Goal: Navigation & Orientation: Find specific page/section

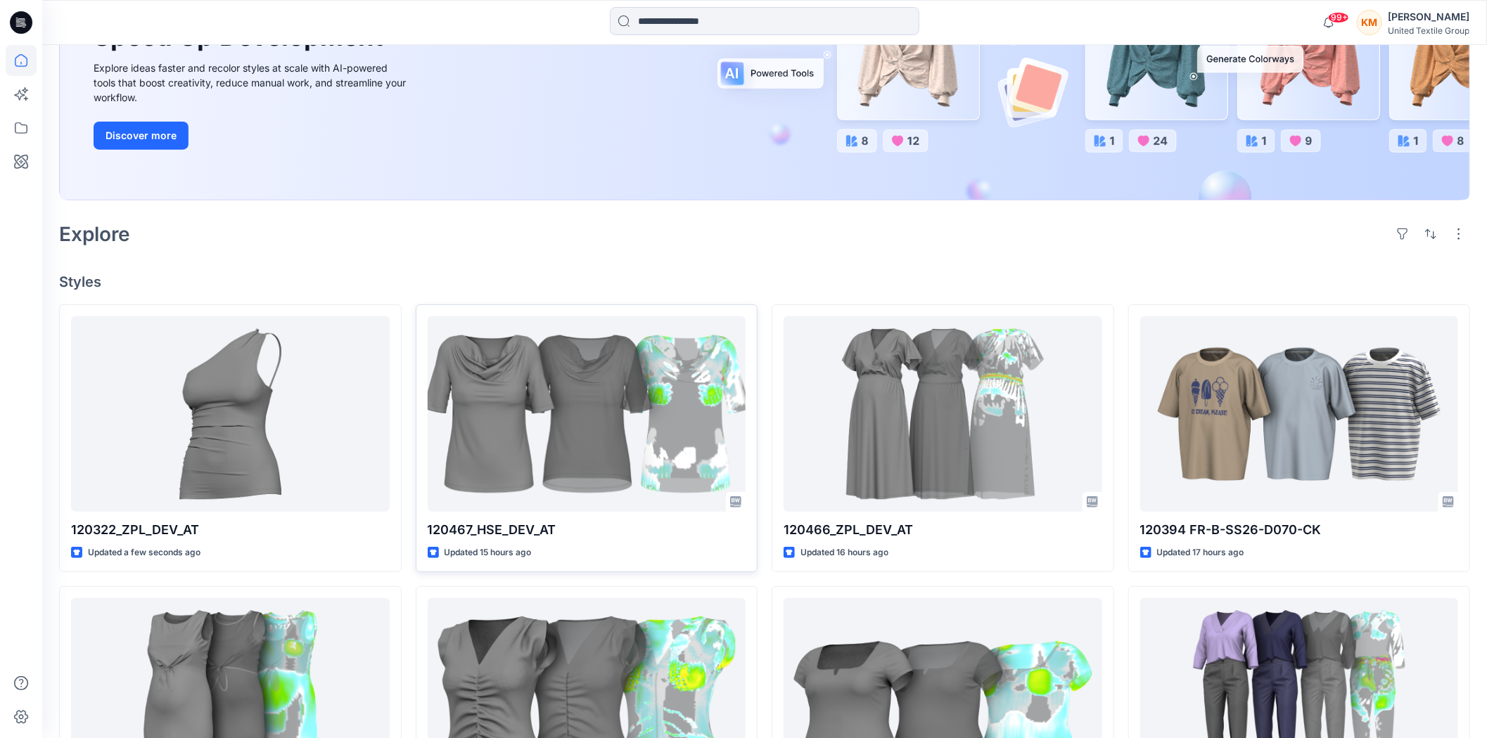
scroll to position [234, 0]
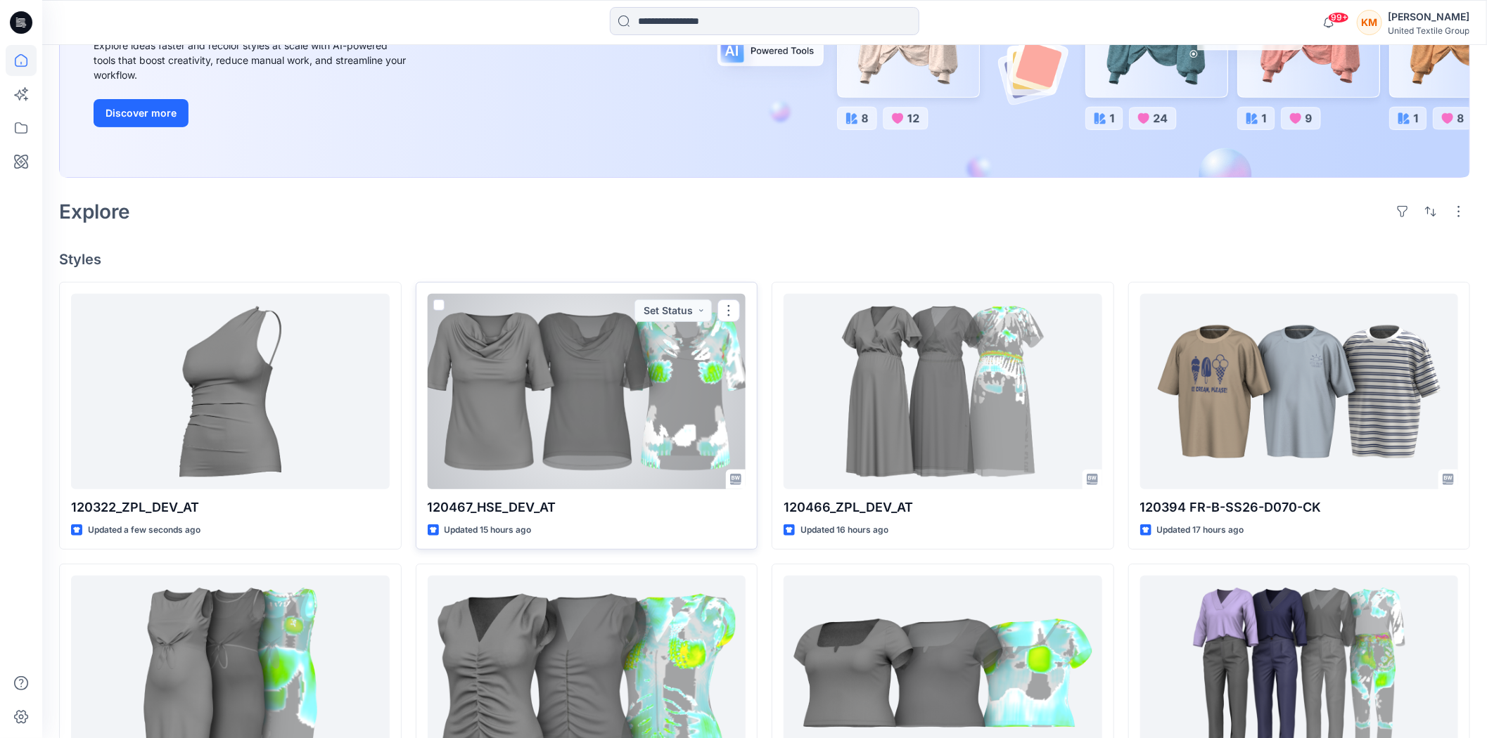
click at [606, 359] on div at bounding box center [587, 391] width 319 height 195
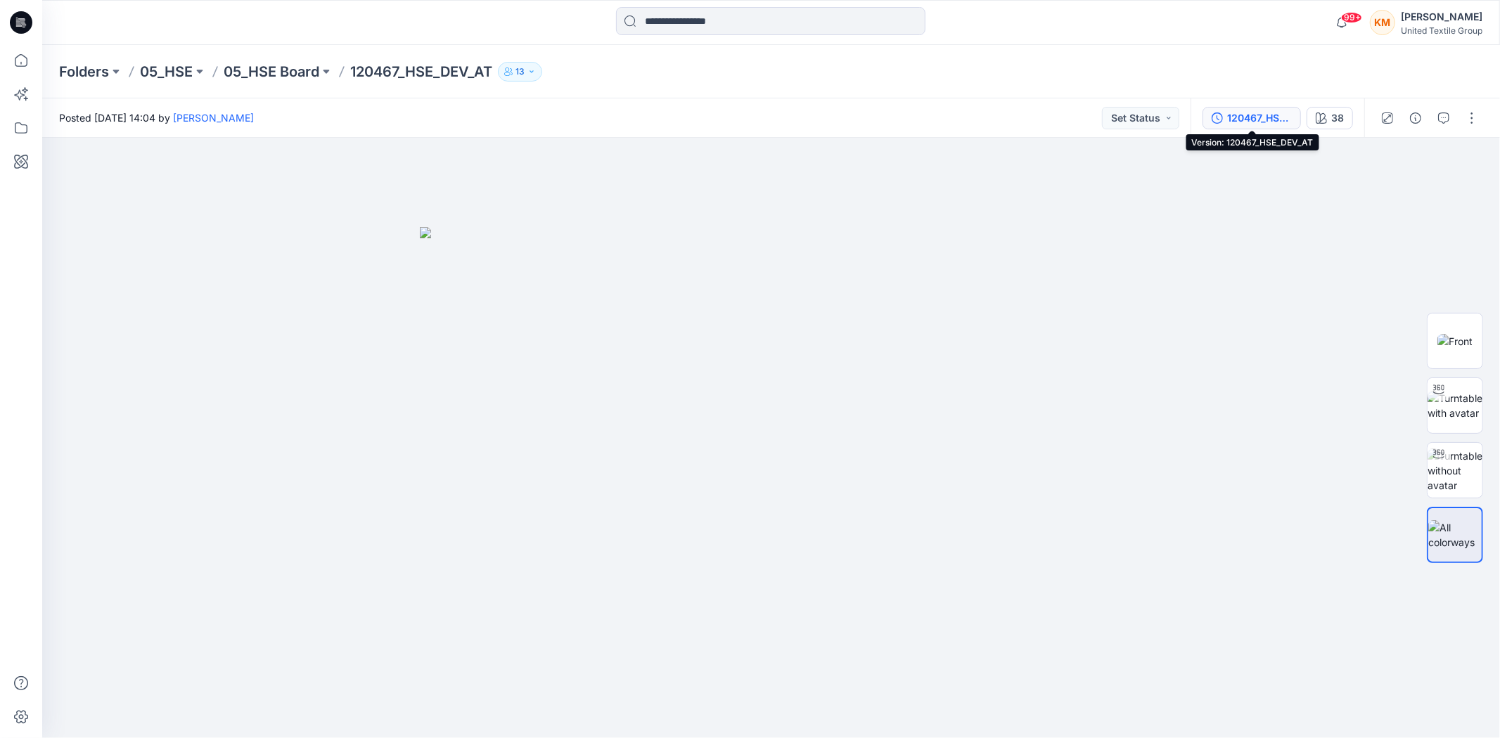
click at [1256, 118] on div "120467_HSE_DEV_AT" at bounding box center [1259, 117] width 65 height 15
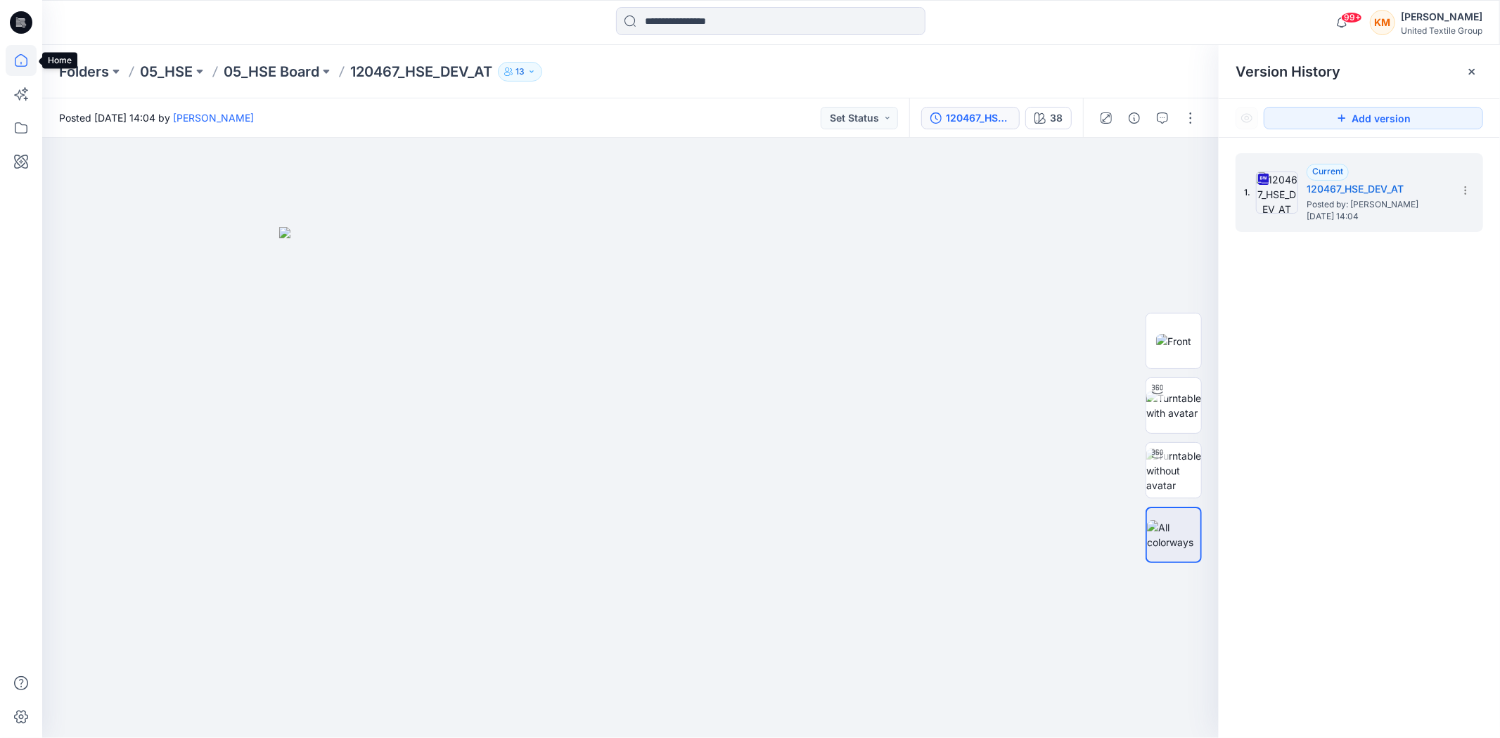
click at [16, 62] on icon at bounding box center [21, 60] width 31 height 31
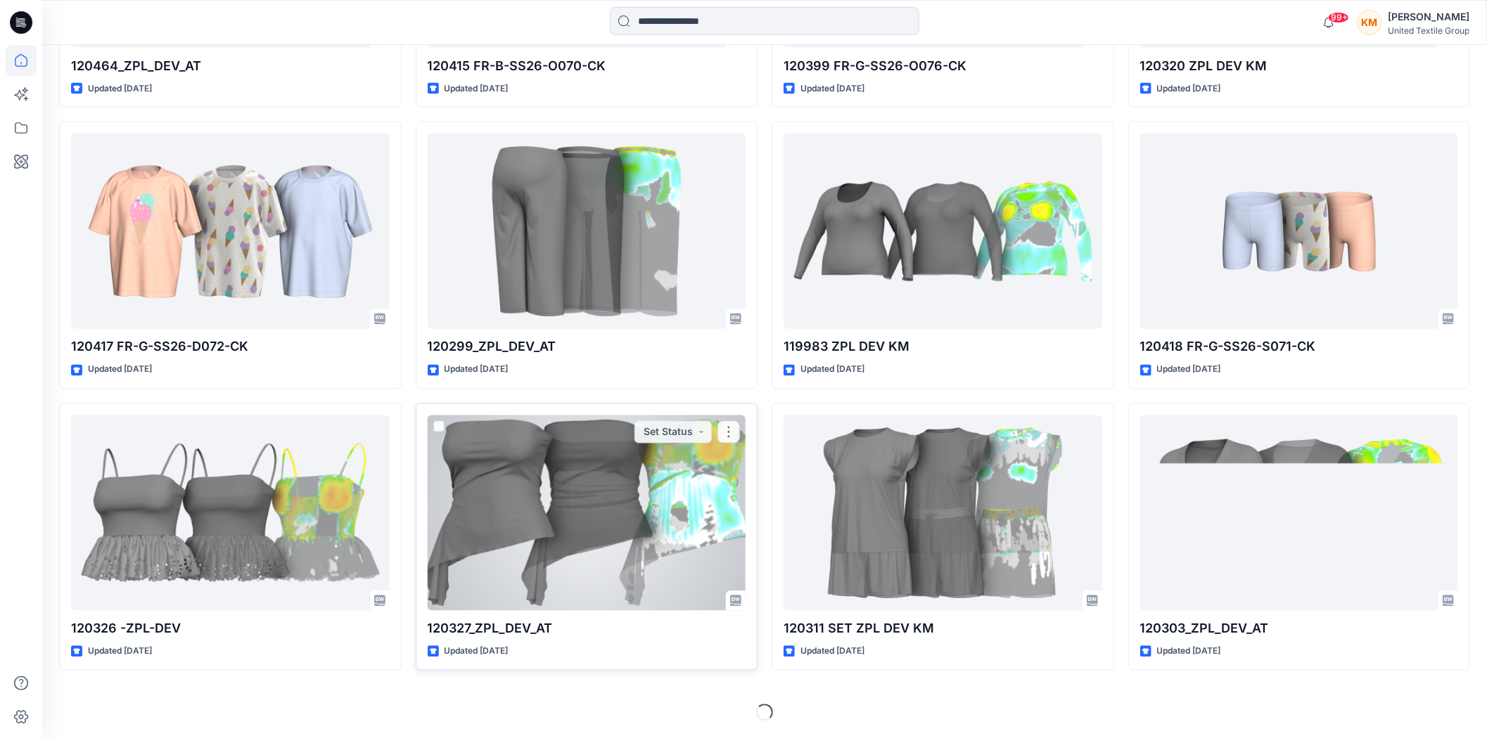
scroll to position [1522, 0]
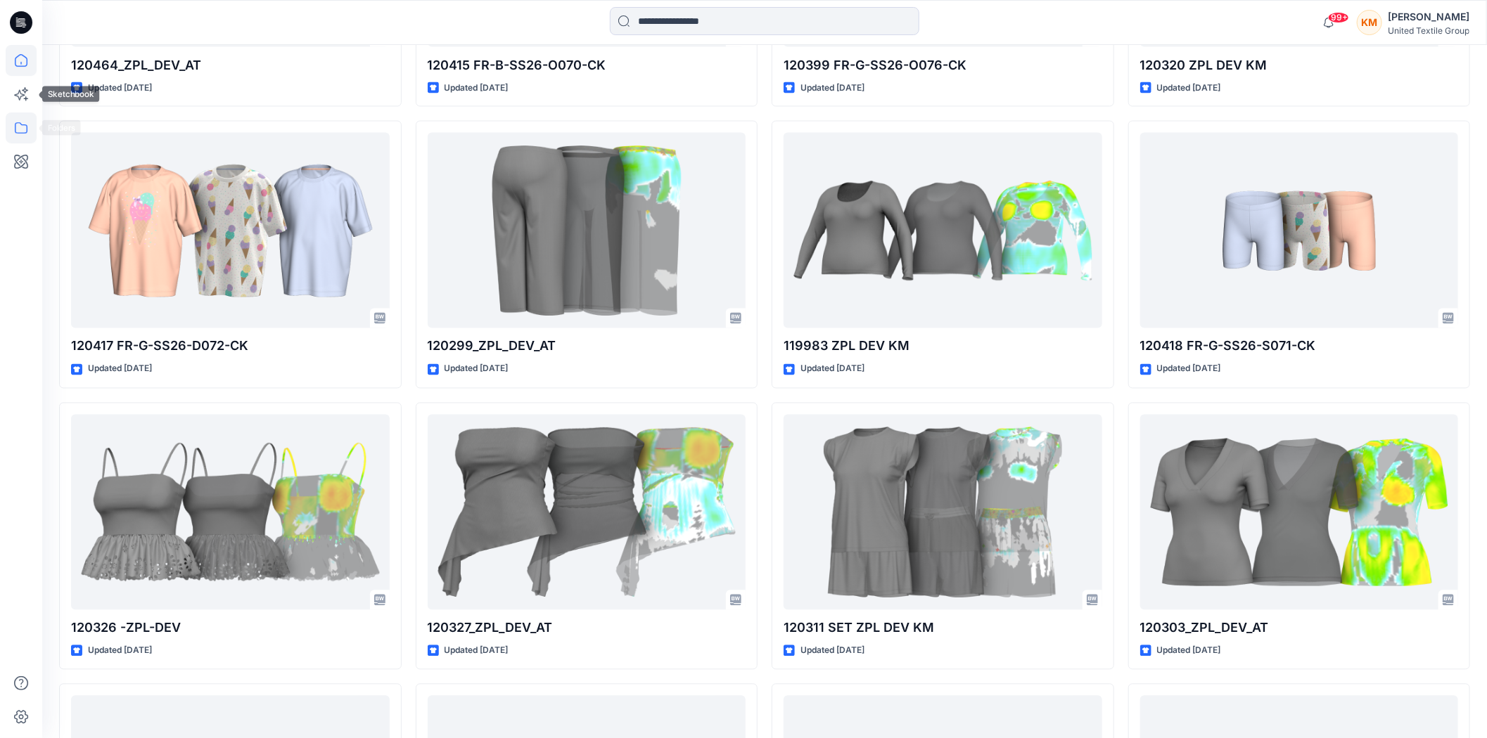
click at [18, 118] on icon at bounding box center [21, 128] width 31 height 31
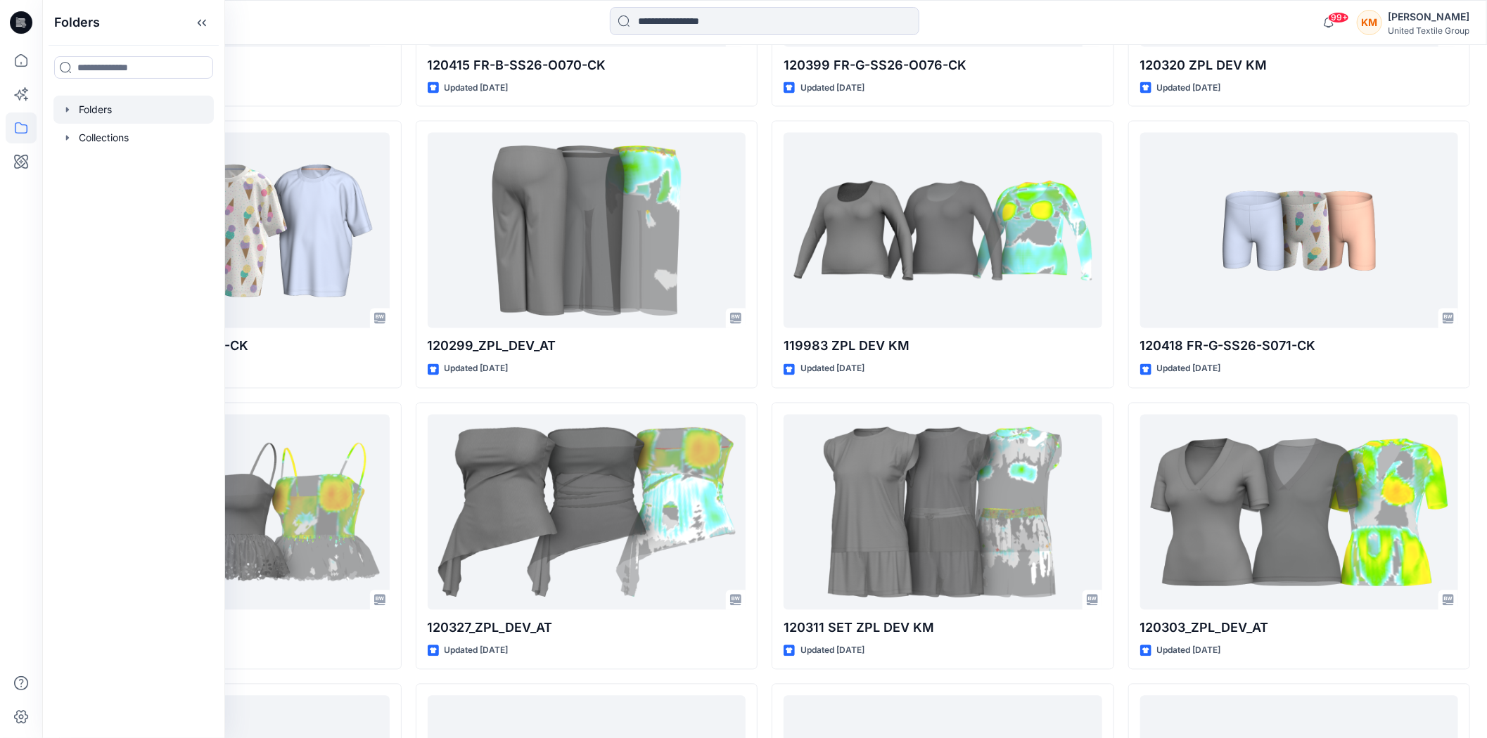
click at [89, 108] on div at bounding box center [133, 110] width 160 height 28
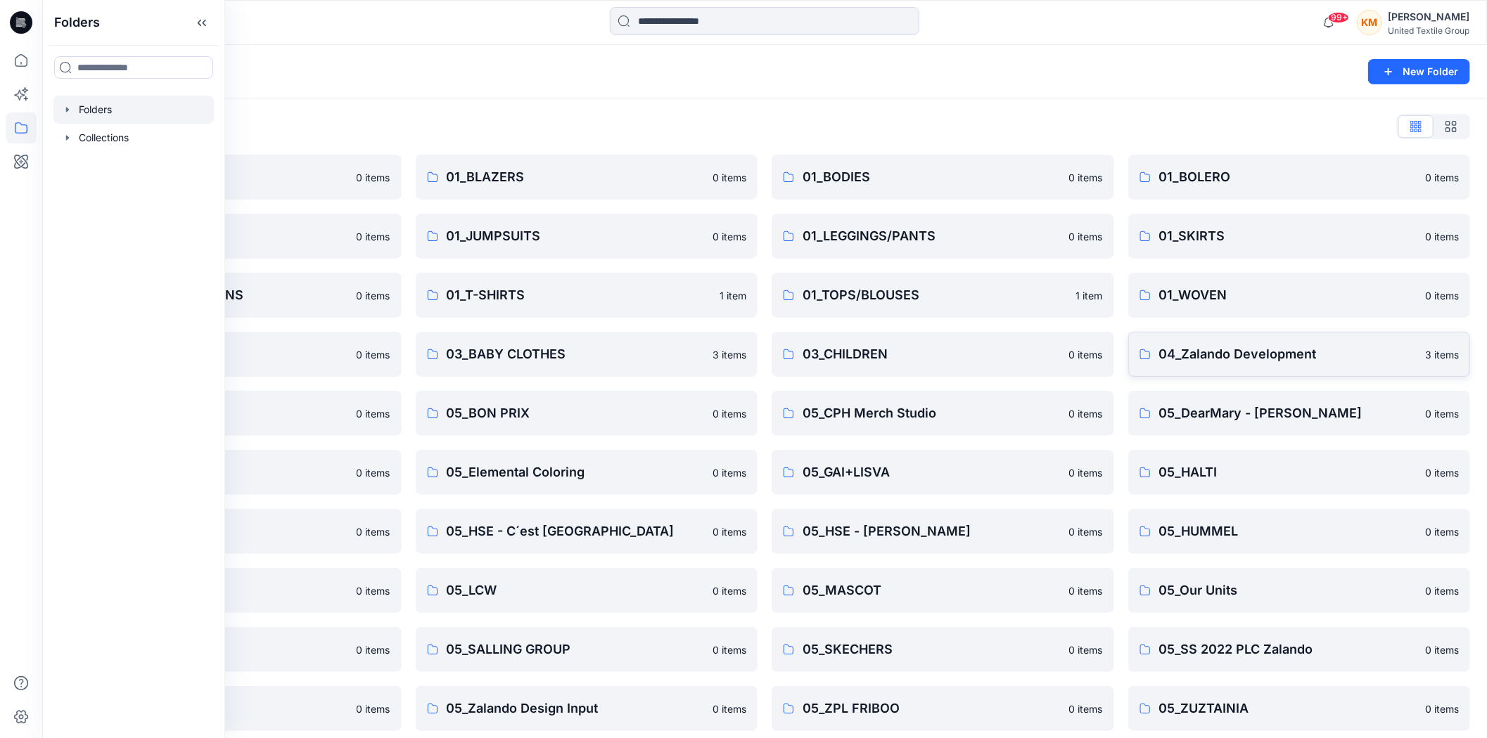
click at [1212, 355] on p "04_Zalando Development" at bounding box center [1288, 355] width 258 height 20
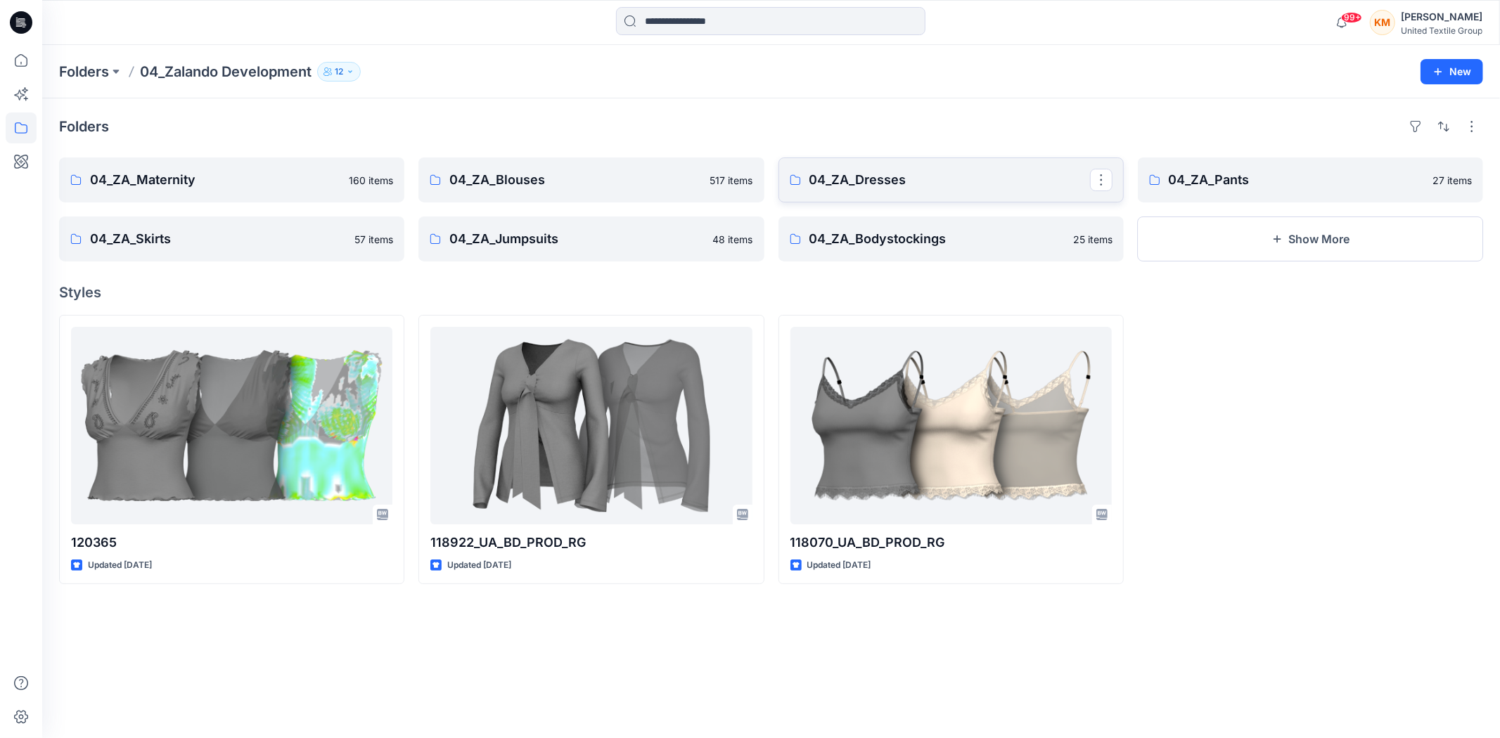
click at [906, 179] on p "04_ZA_Dresses" at bounding box center [949, 180] width 281 height 20
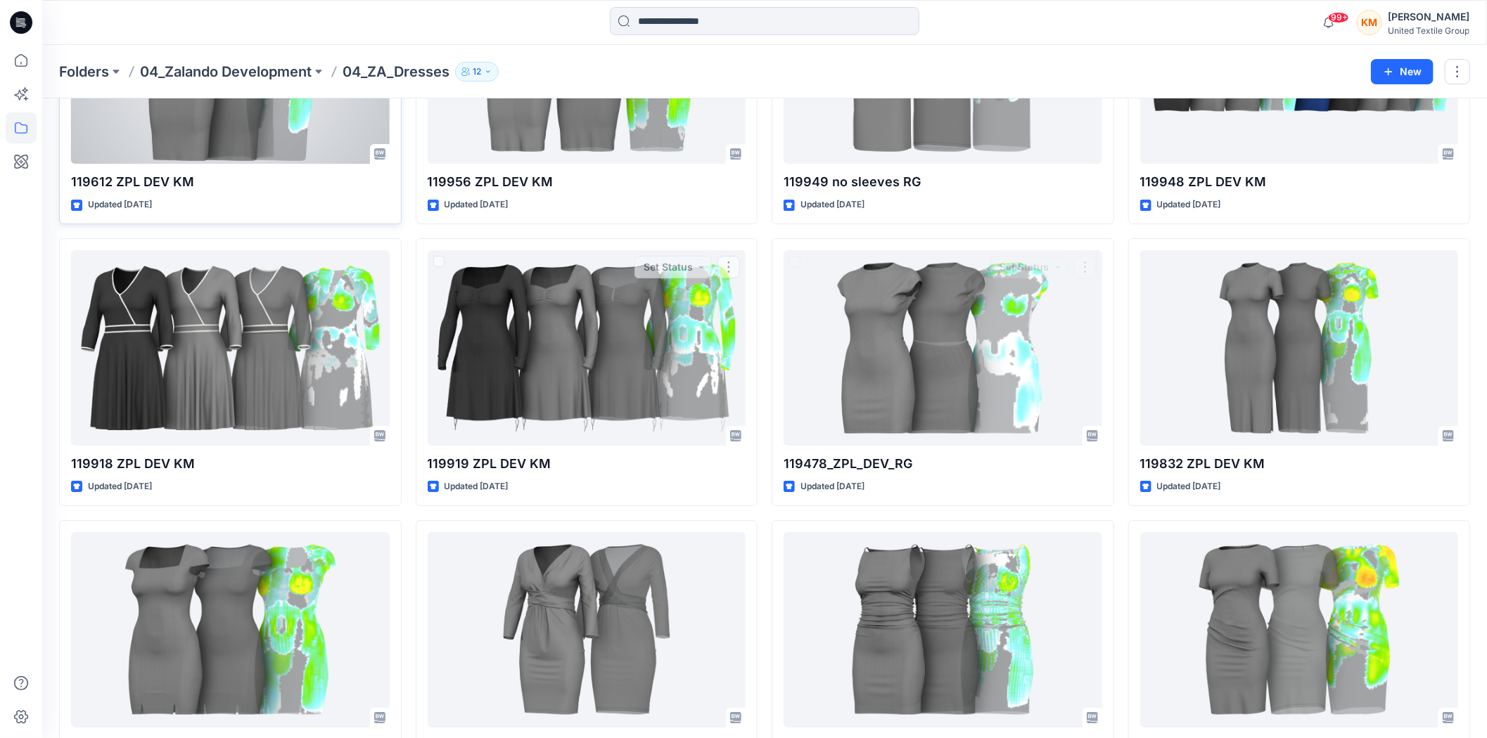
scroll to position [2931, 0]
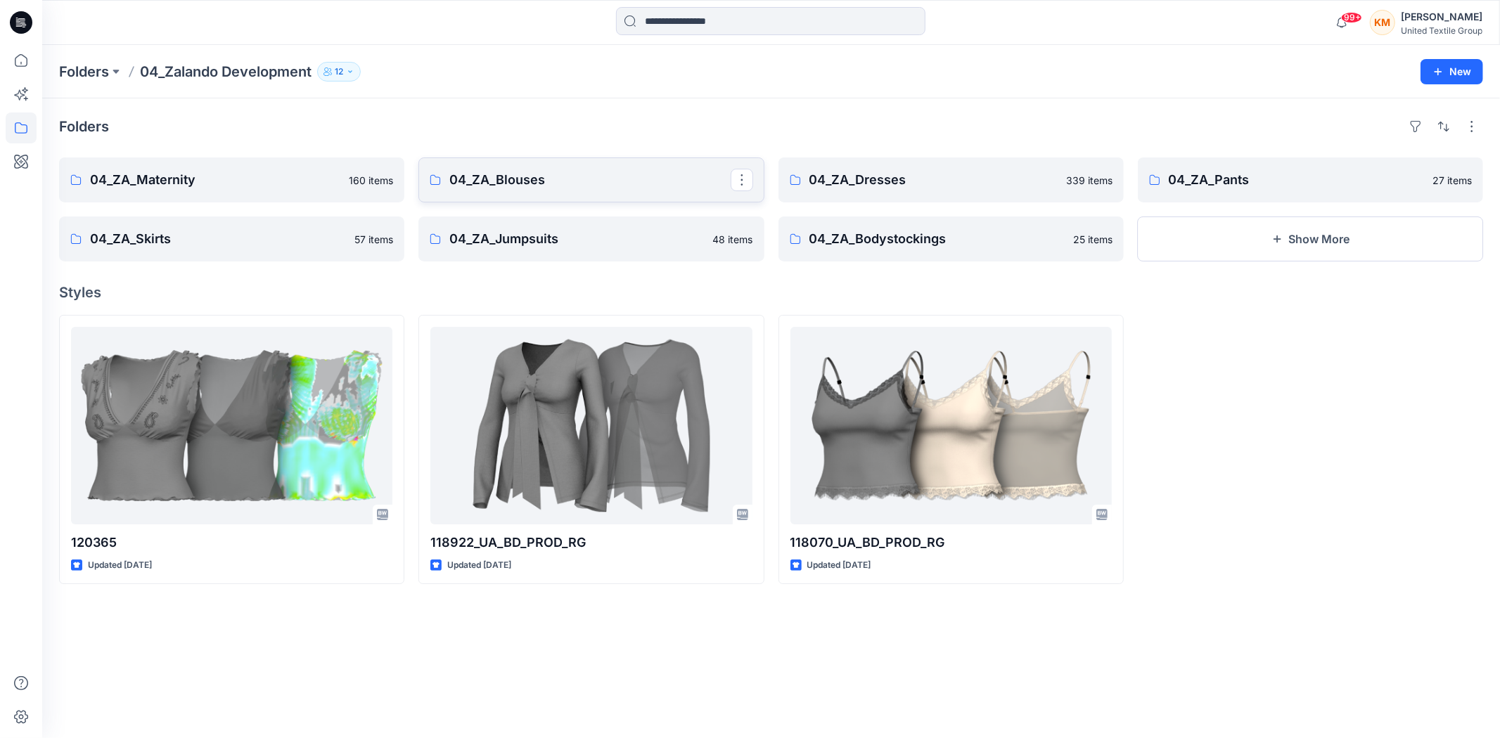
click at [513, 181] on p "04_ZA_Blouses" at bounding box center [589, 180] width 281 height 20
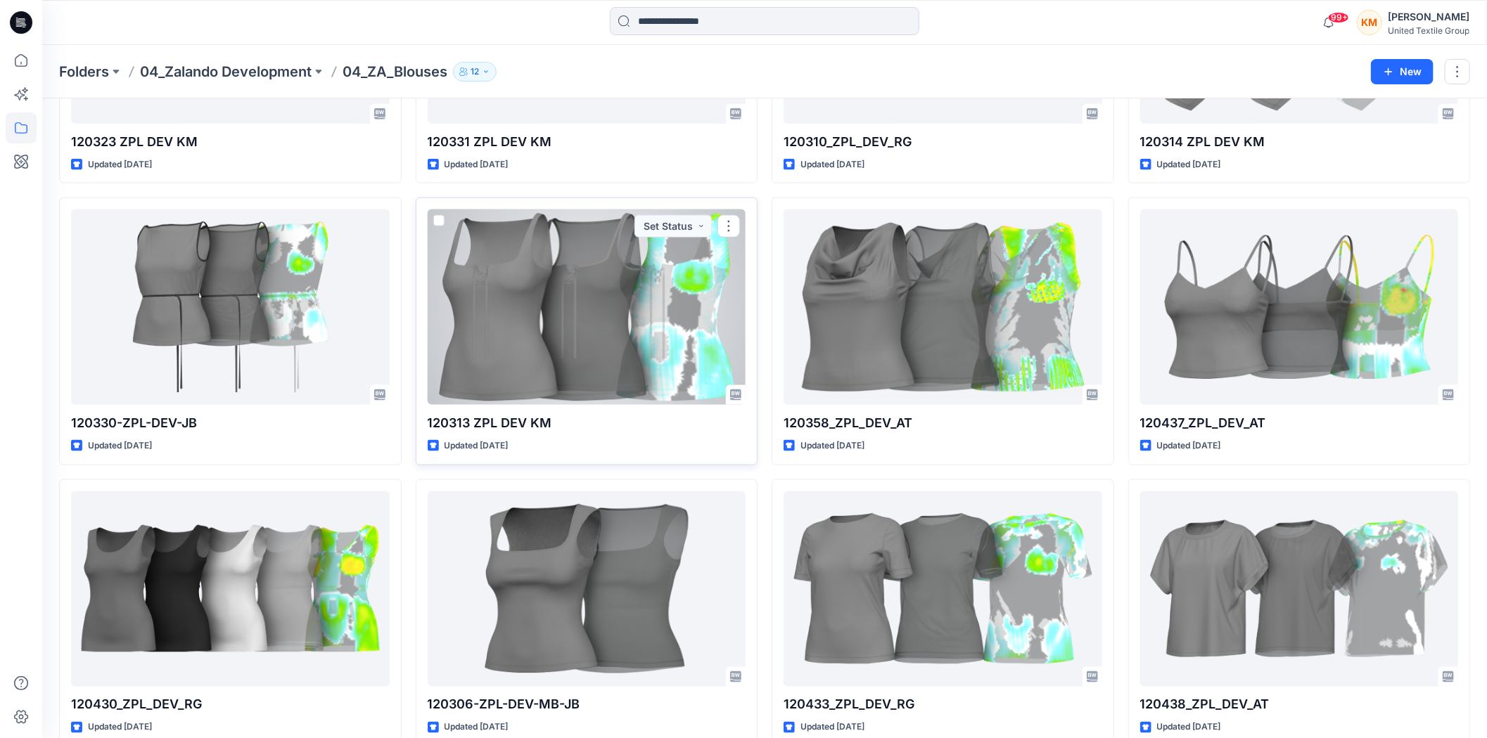
scroll to position [1163, 0]
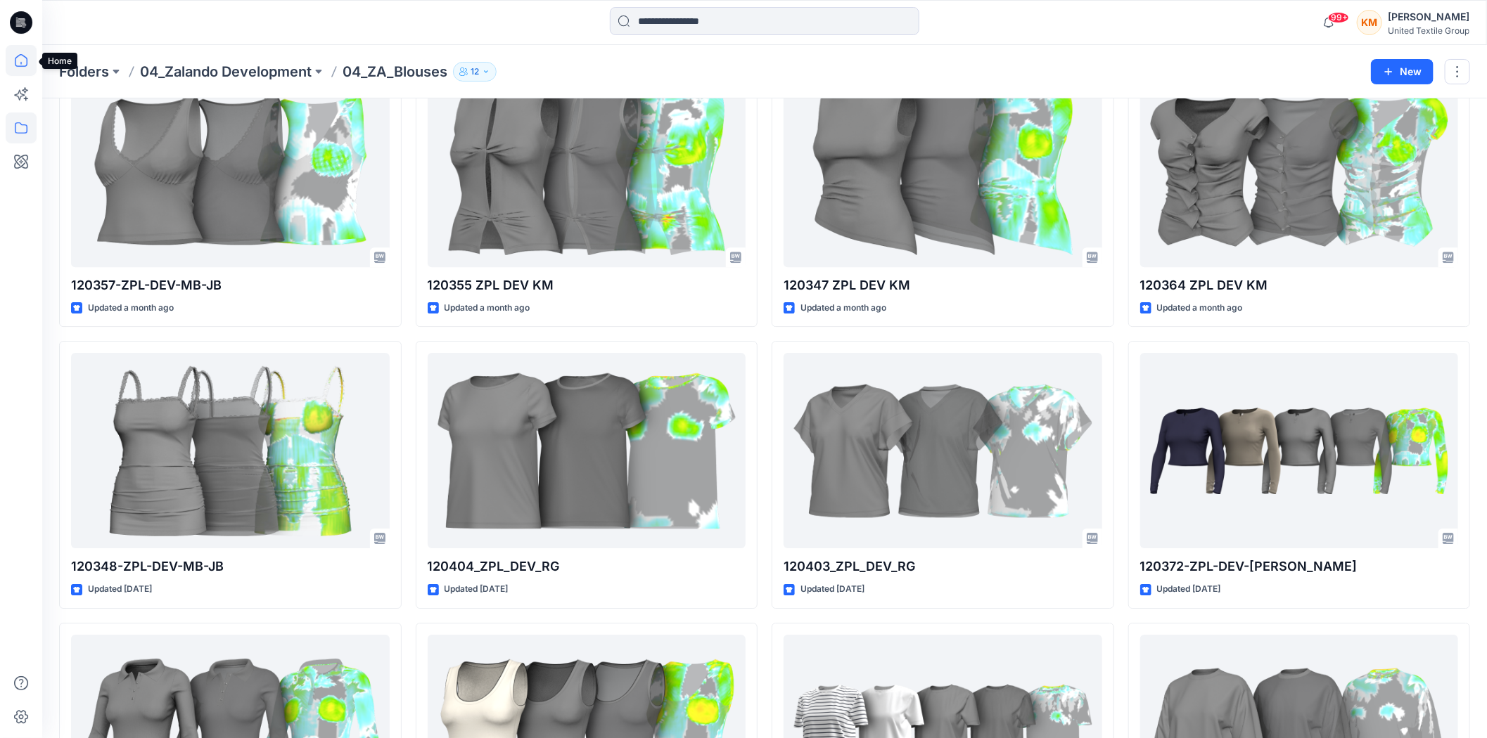
click at [21, 56] on icon at bounding box center [21, 60] width 31 height 31
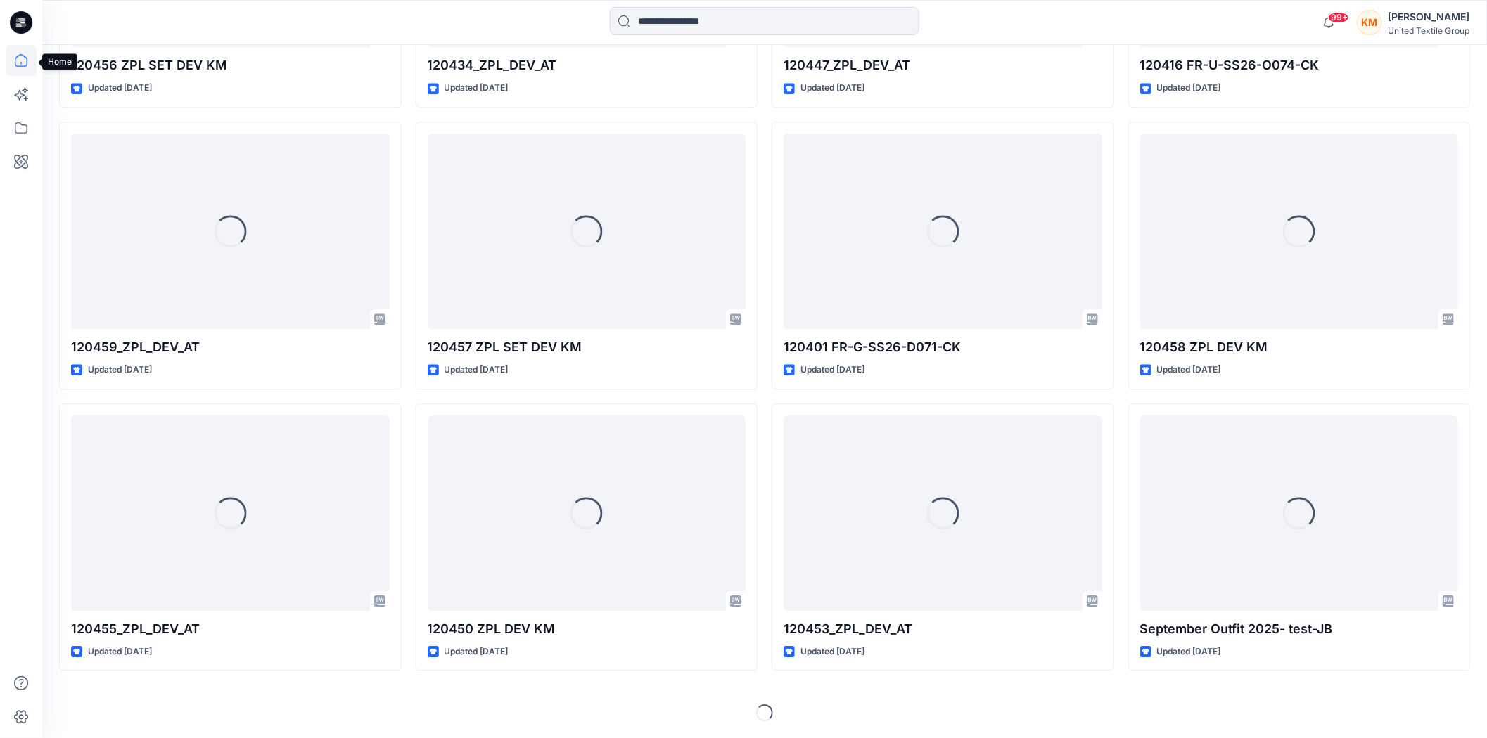
scroll to position [2367, 0]
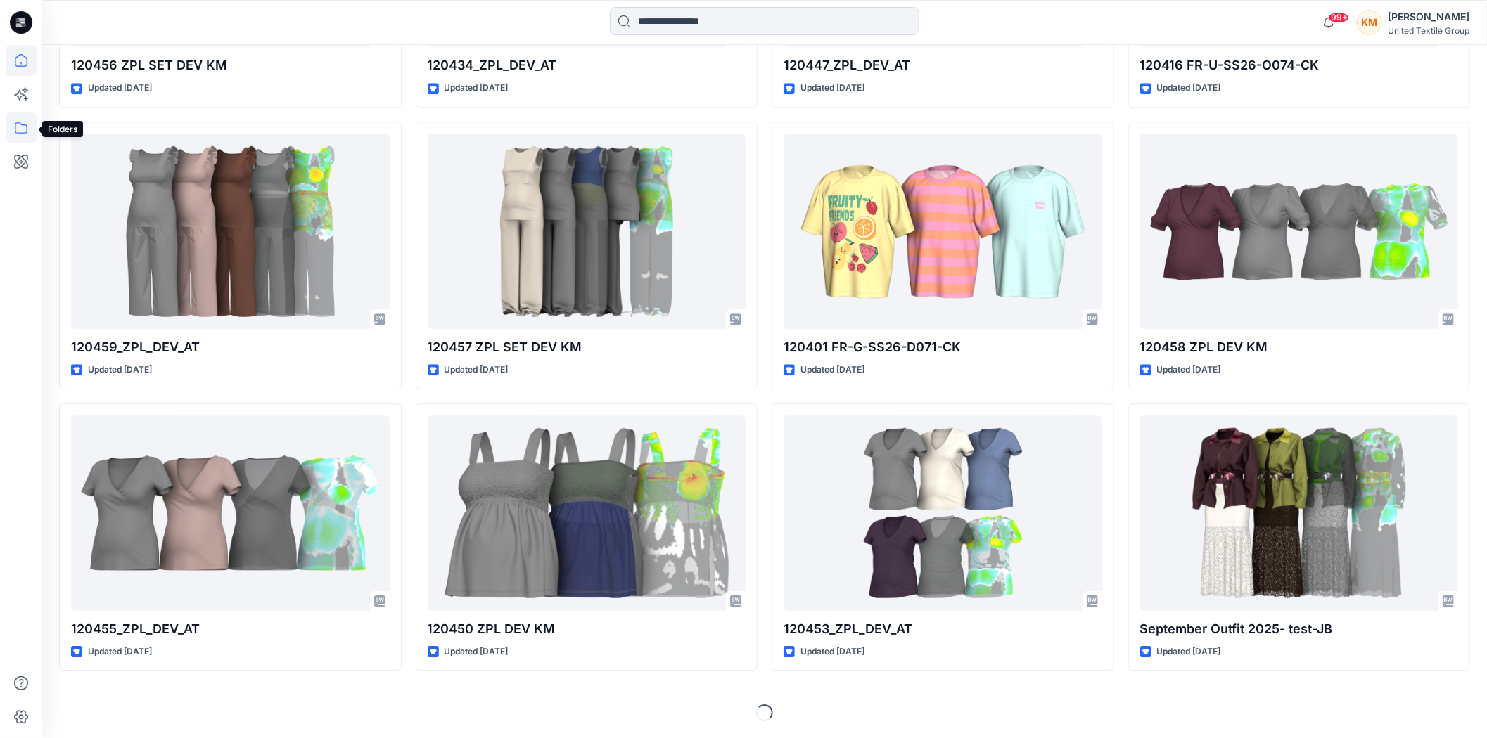
click at [23, 124] on icon at bounding box center [21, 128] width 31 height 31
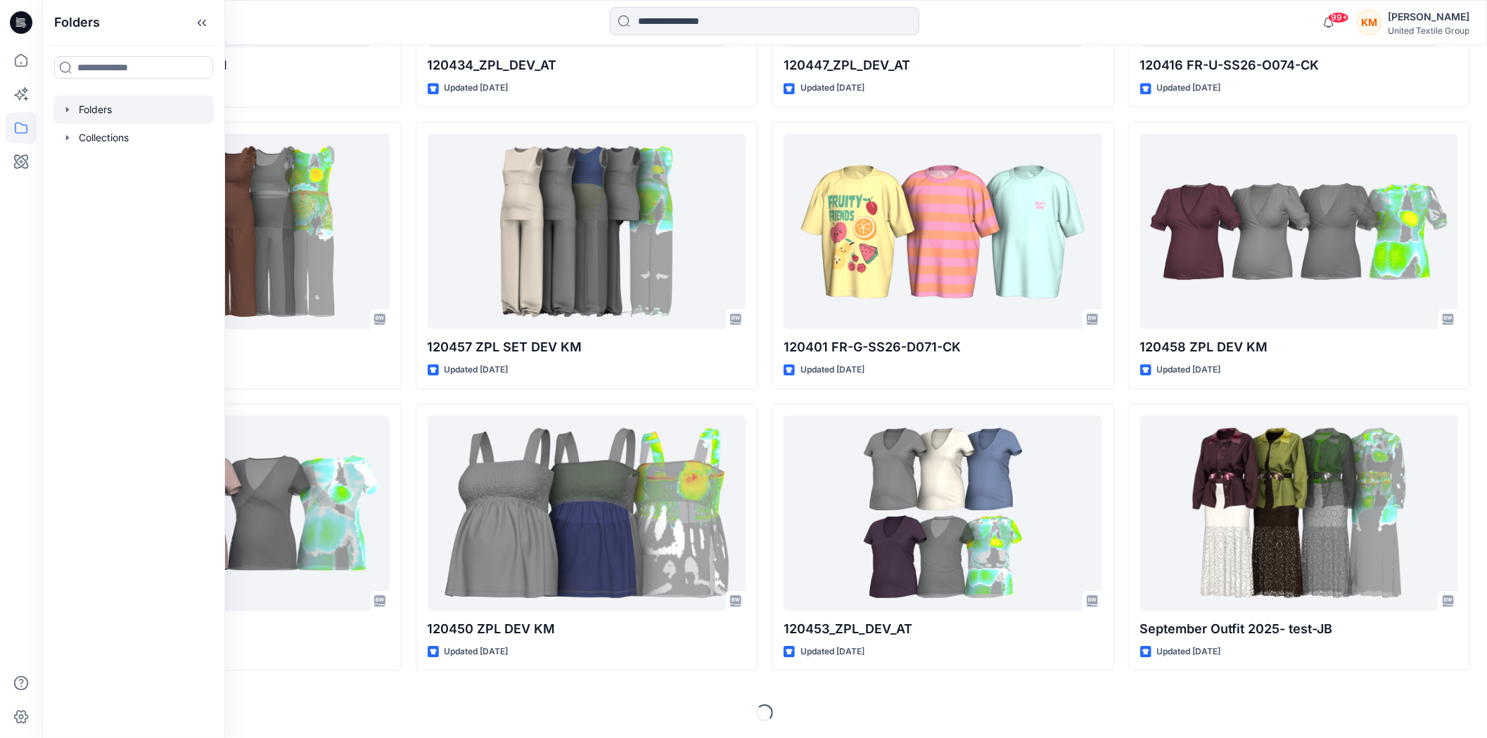
click at [69, 105] on icon "button" at bounding box center [67, 109] width 11 height 11
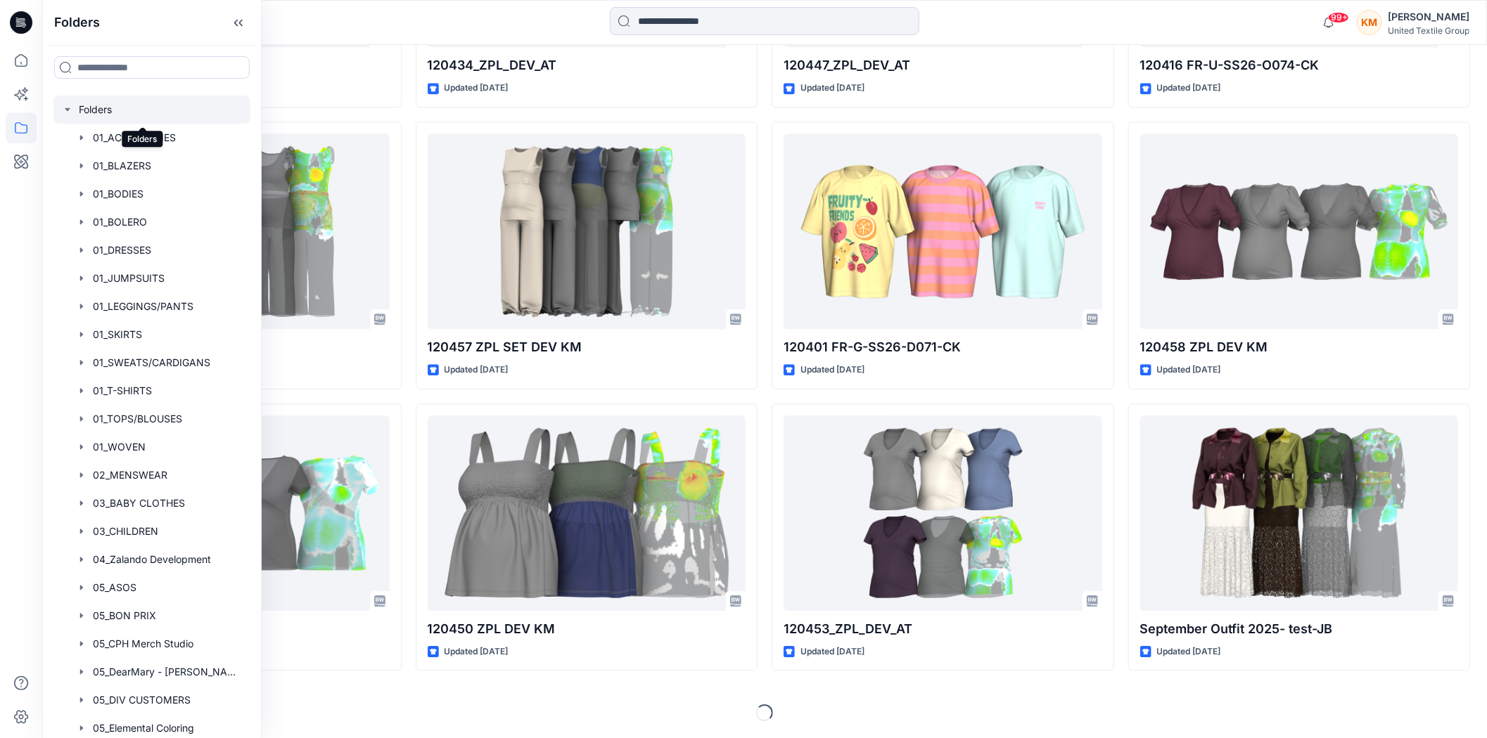
click at [103, 106] on div at bounding box center [151, 110] width 197 height 28
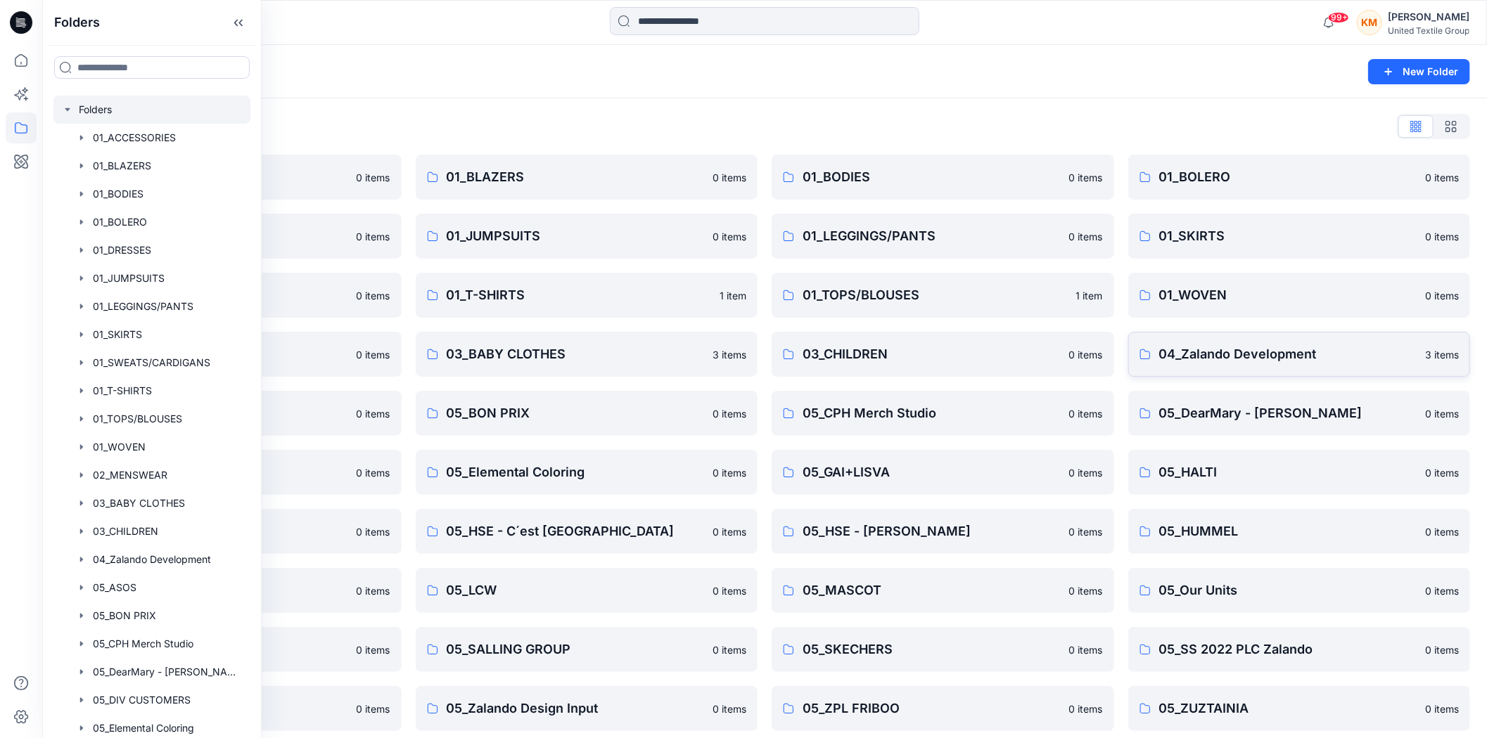
click at [1191, 357] on p "04_Zalando Development" at bounding box center [1288, 355] width 258 height 20
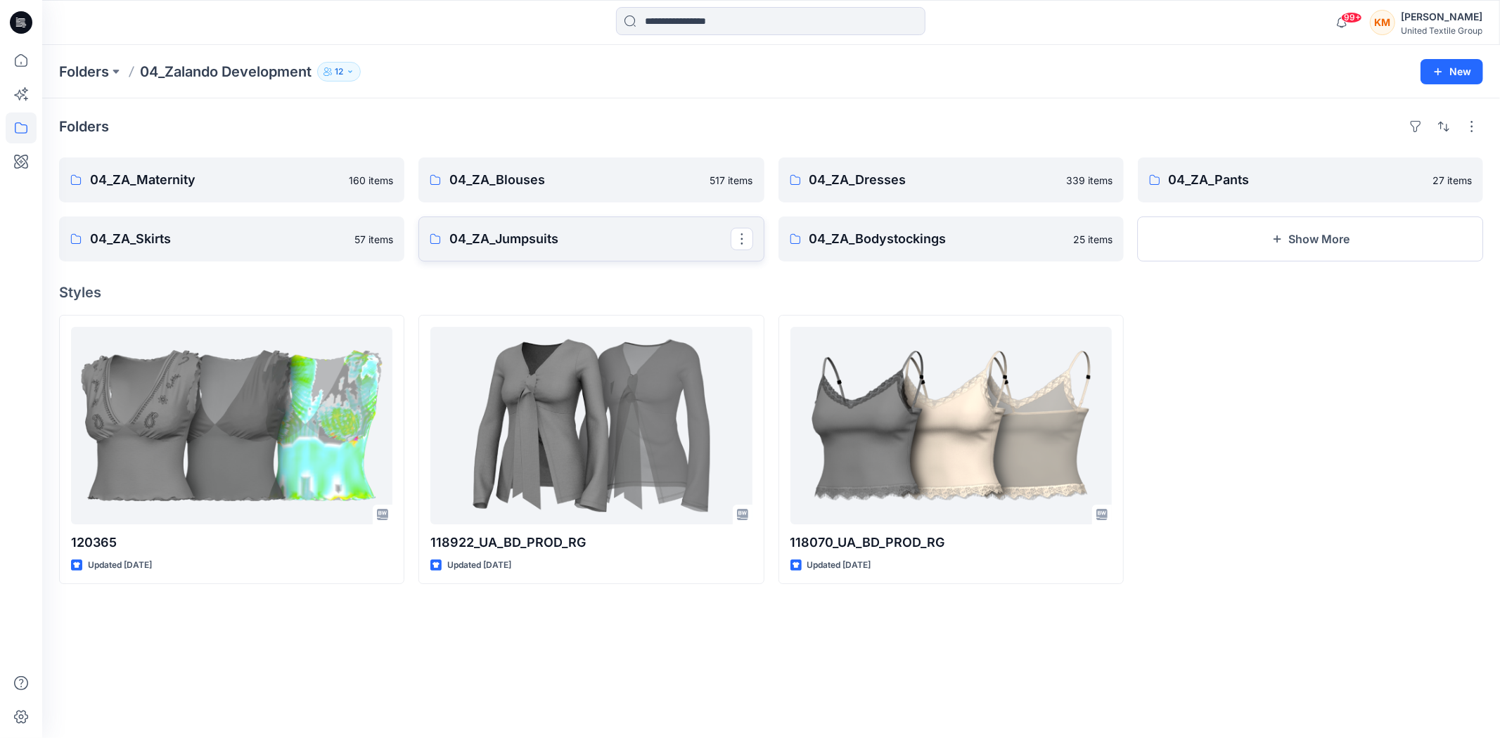
click at [579, 241] on p "04_ZA_Jumpsuits" at bounding box center [589, 239] width 281 height 20
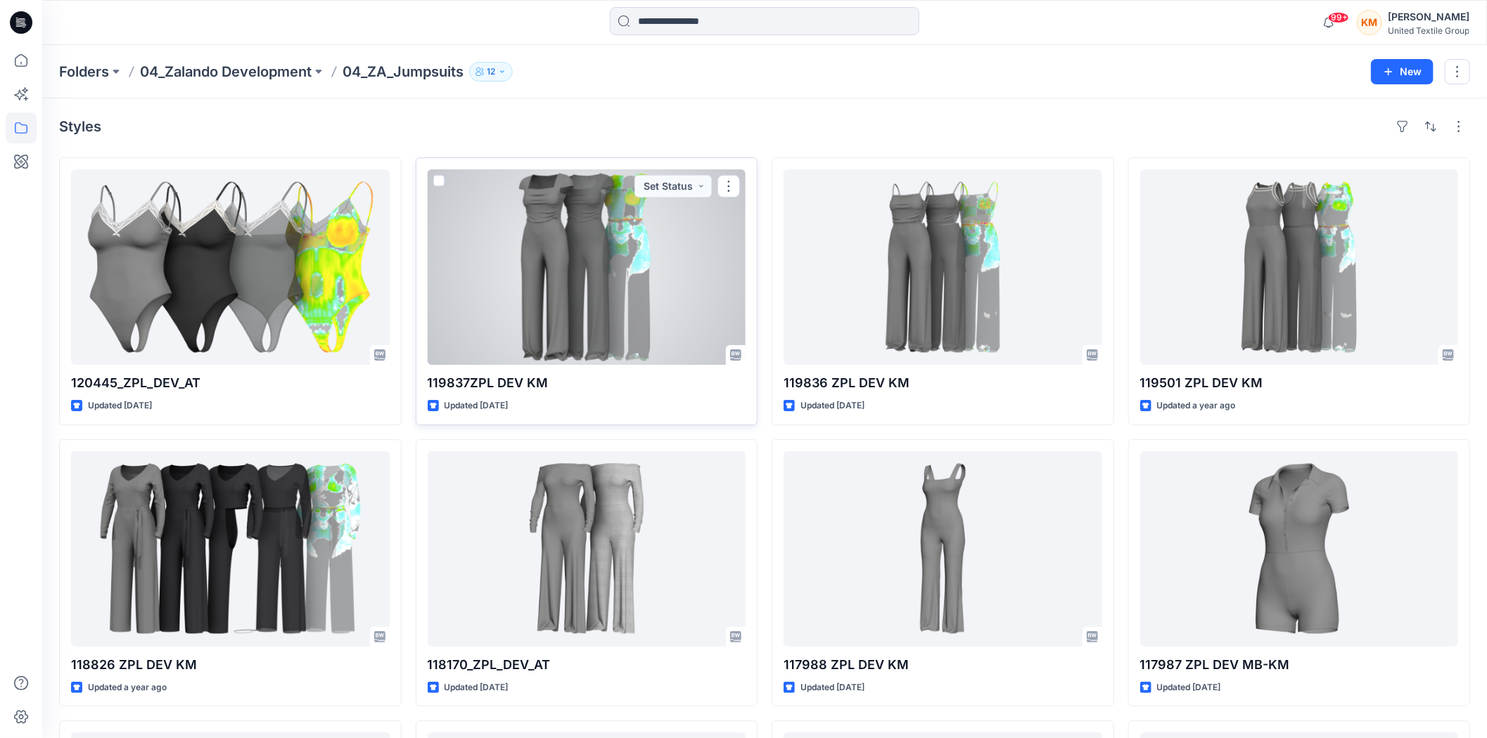
scroll to position [156, 0]
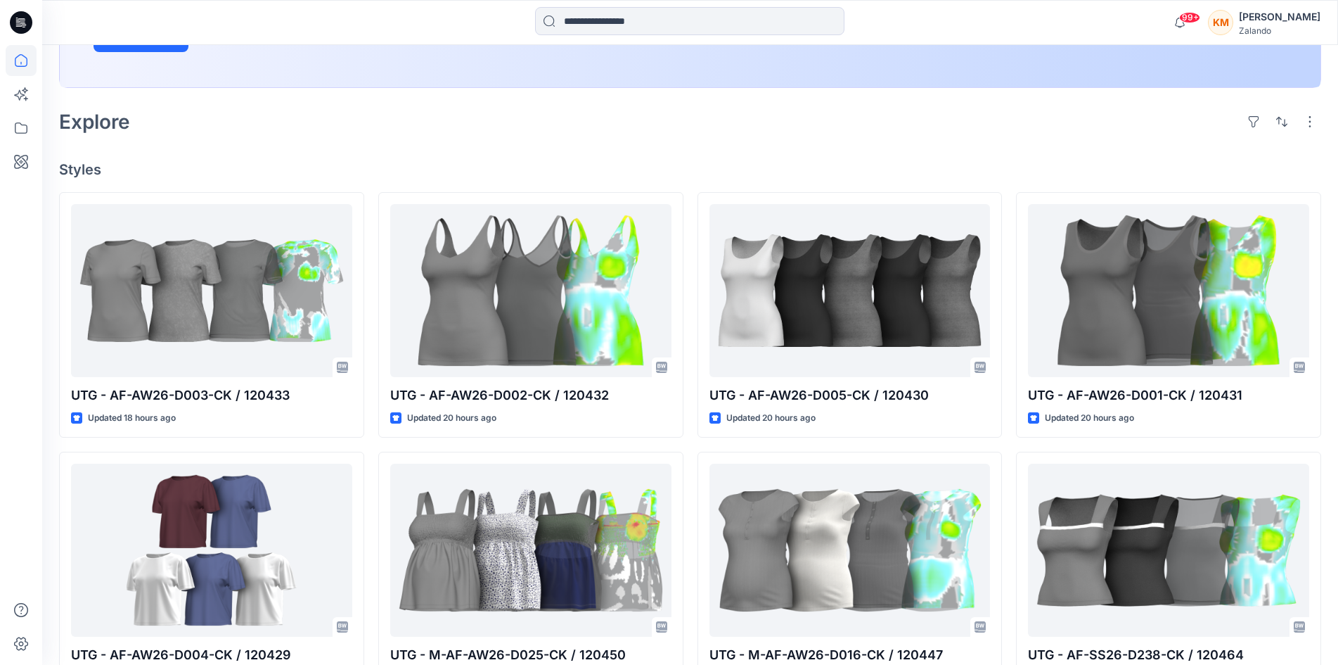
scroll to position [352, 0]
